Goal: Task Accomplishment & Management: Manage account settings

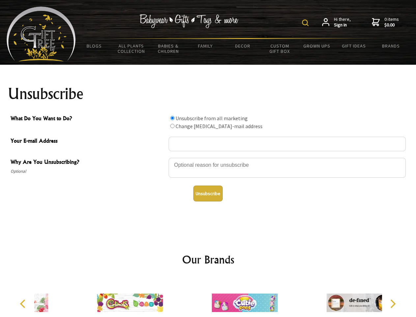
click at [307, 23] on img at bounding box center [305, 22] width 7 height 7
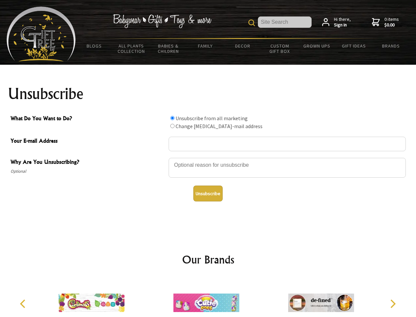
click at [208, 157] on div at bounding box center [287, 168] width 237 height 23
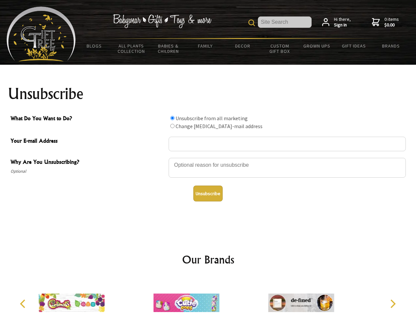
click at [172, 118] on input "What Do You Want to Do?" at bounding box center [172, 118] width 4 height 4
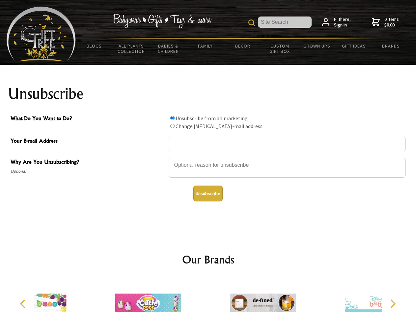
click at [172, 126] on input "What Do You Want to Do?" at bounding box center [172, 126] width 4 height 4
click at [208, 193] on button "Unsubscribe" at bounding box center [208, 193] width 29 height 16
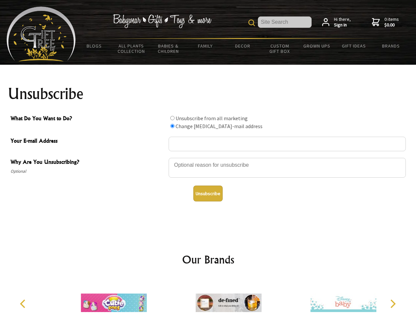
radio input "true"
click at [24, 303] on icon "Previous" at bounding box center [23, 303] width 9 height 9
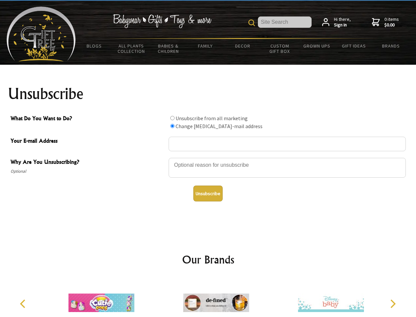
click at [393, 303] on icon "Next" at bounding box center [392, 303] width 9 height 9
